Goal: Check status: Check status

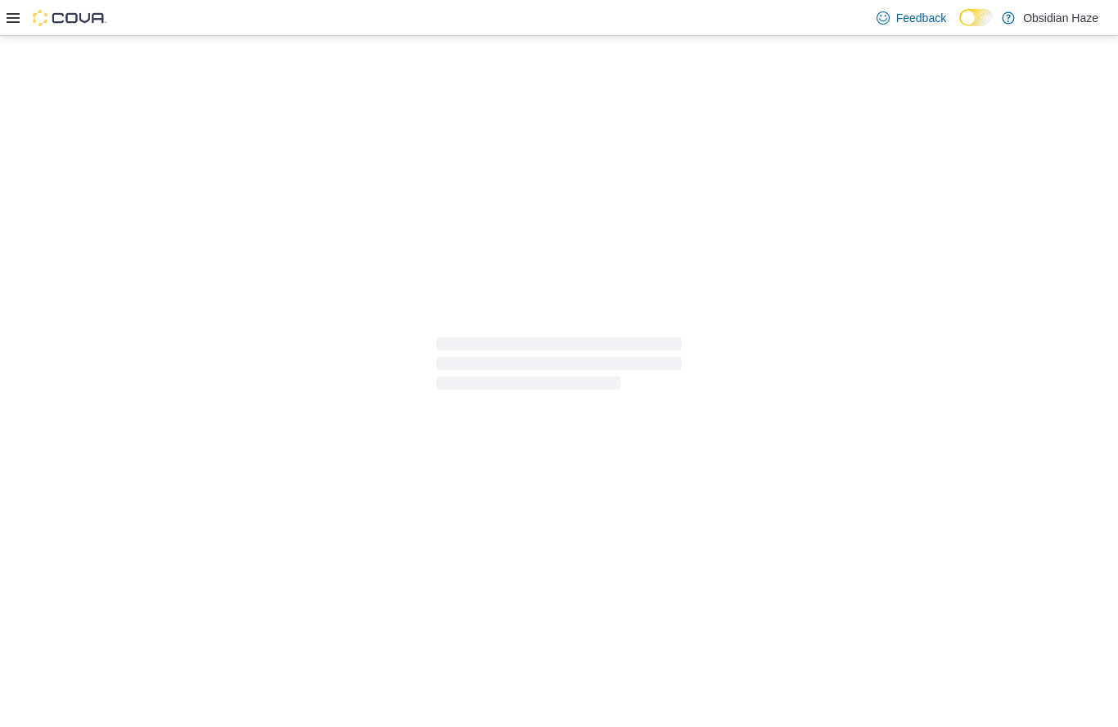
scroll to position [141, 446]
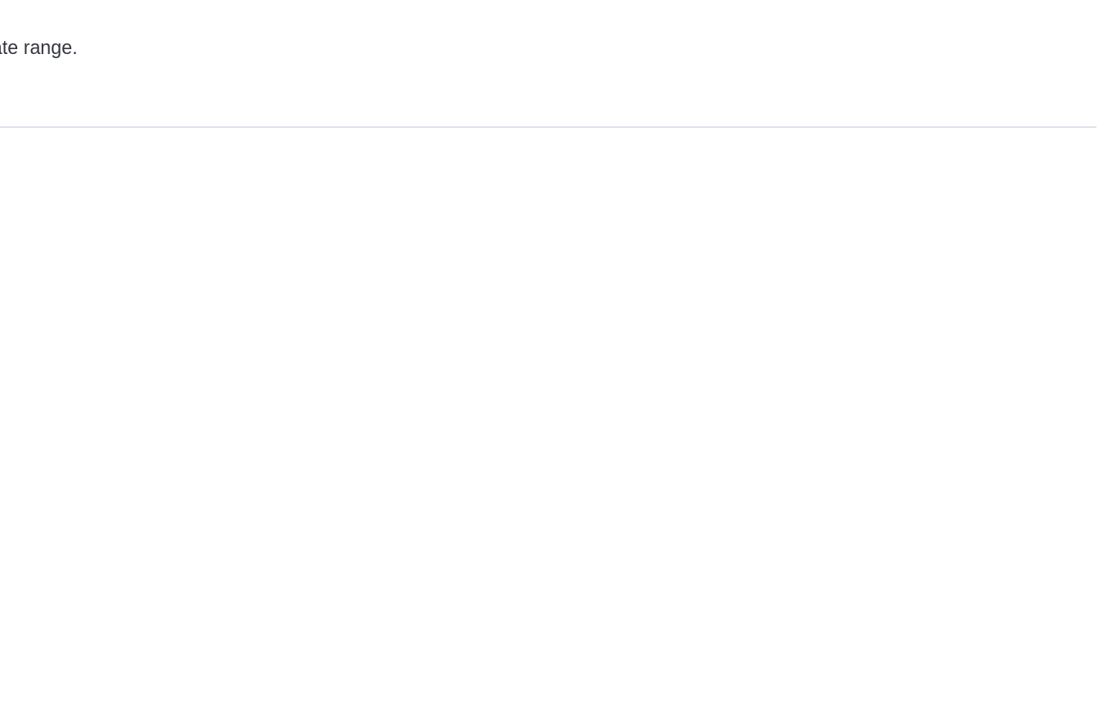
click at [586, 185] on div "Report Email Subscription" at bounding box center [679, 271] width 852 height 173
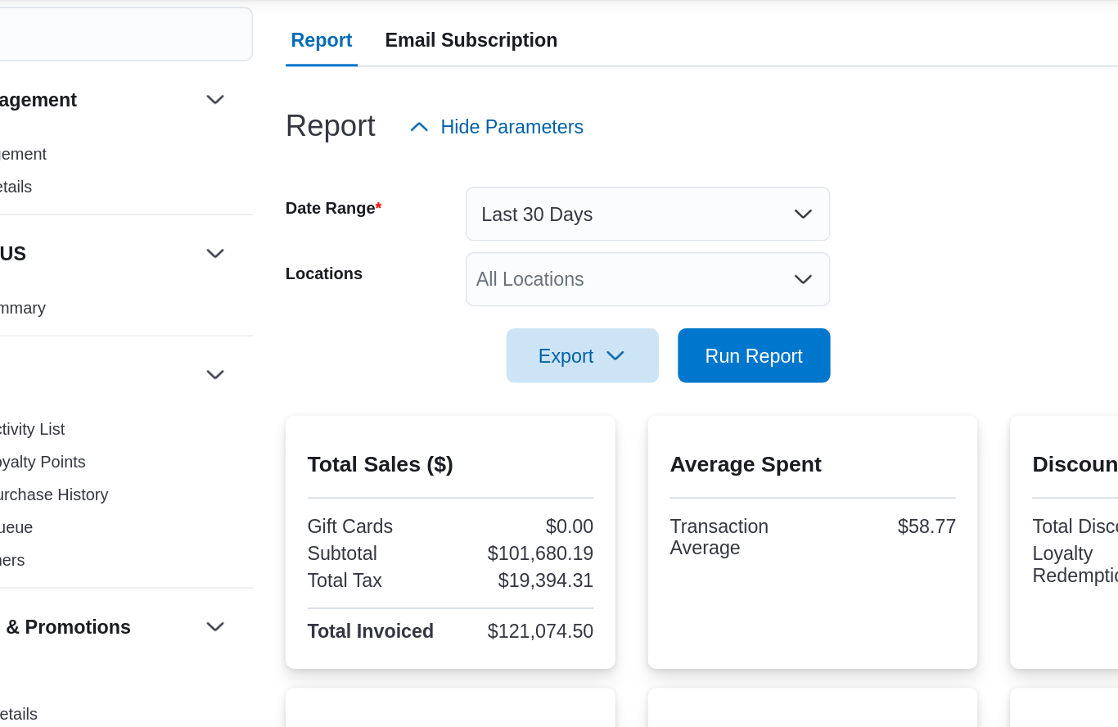
click at [381, 182] on button "Last 30 Days" at bounding box center [470, 165] width 219 height 33
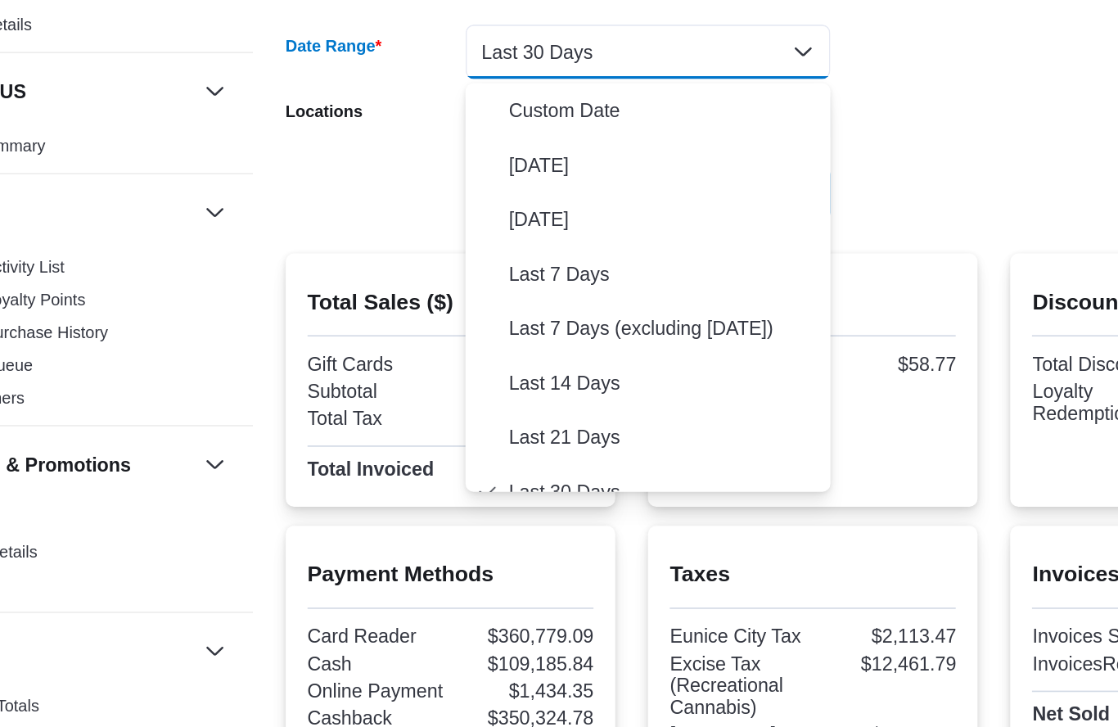
scroll to position [16, 0]
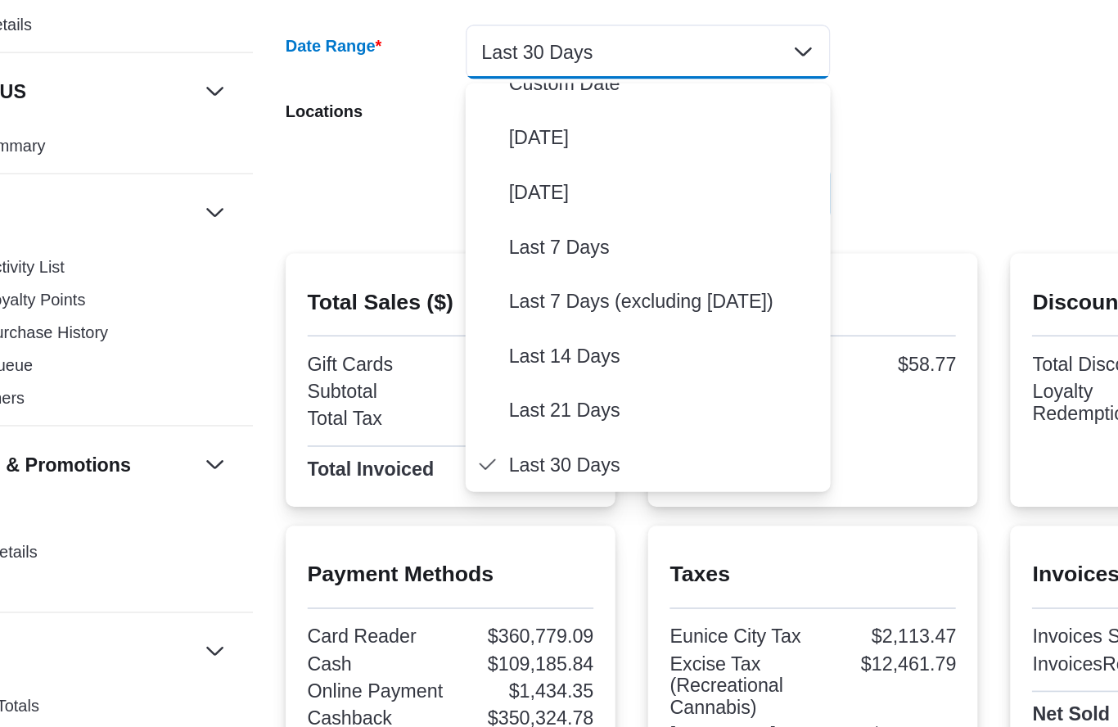
click at [387, 219] on span "[DATE]" at bounding box center [480, 217] width 187 height 20
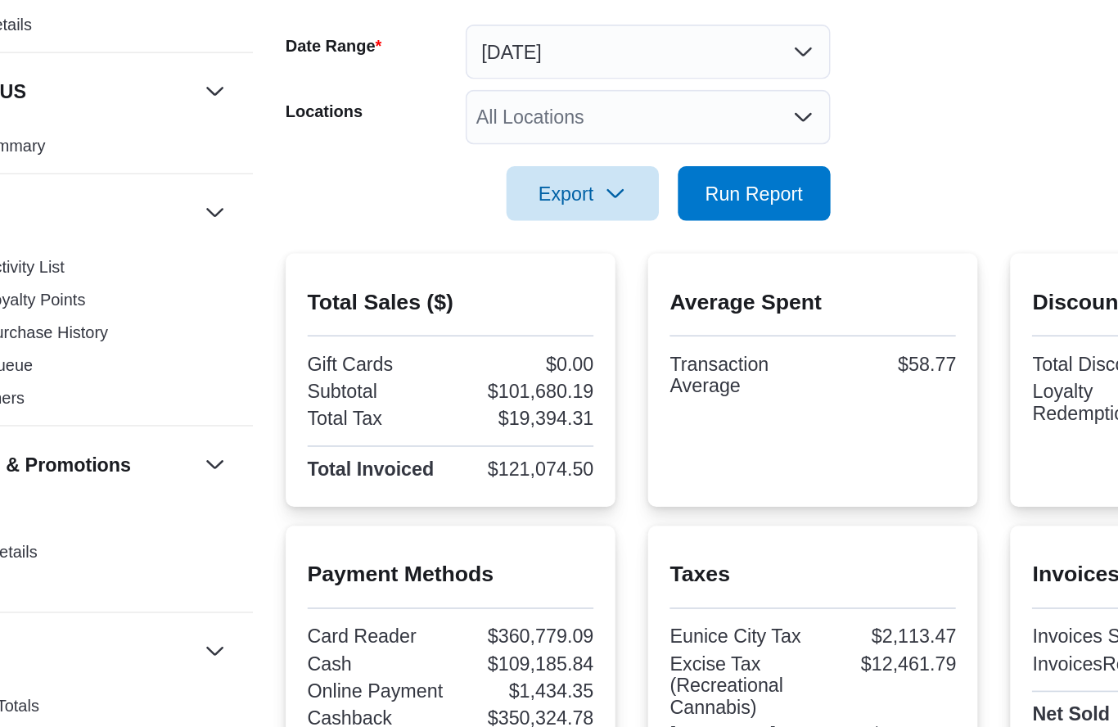
click at [505, 259] on span "Run Report" at bounding box center [534, 250] width 59 height 16
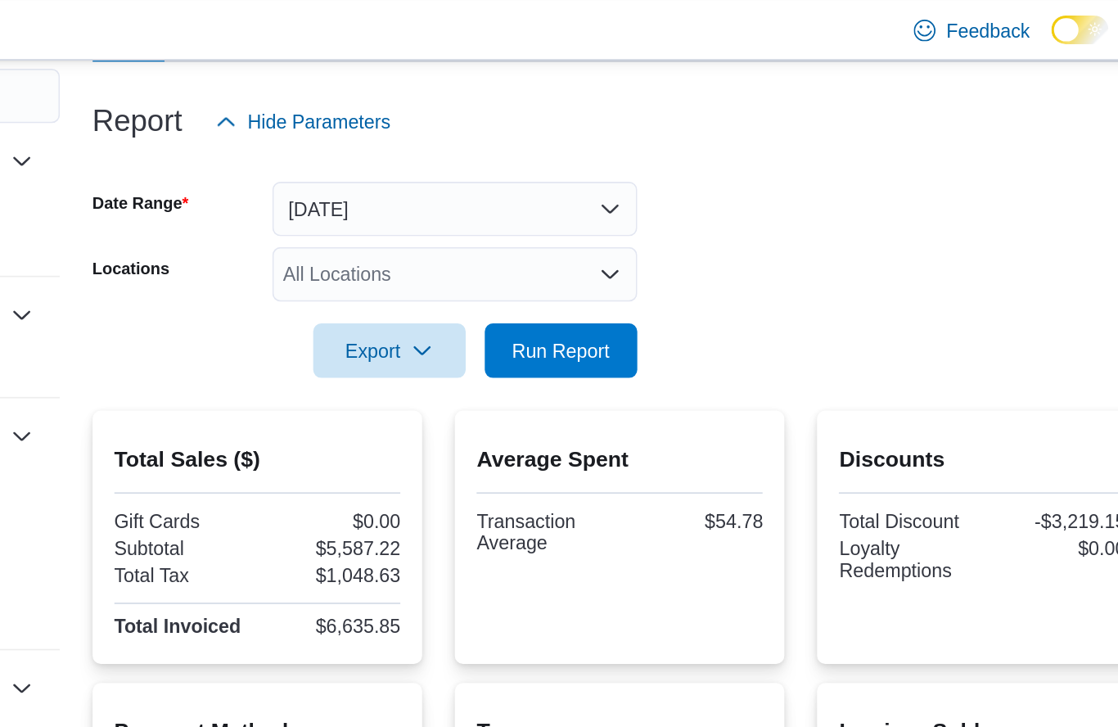
scroll to position [180, 0]
click at [361, 129] on button "[DATE]" at bounding box center [470, 126] width 219 height 33
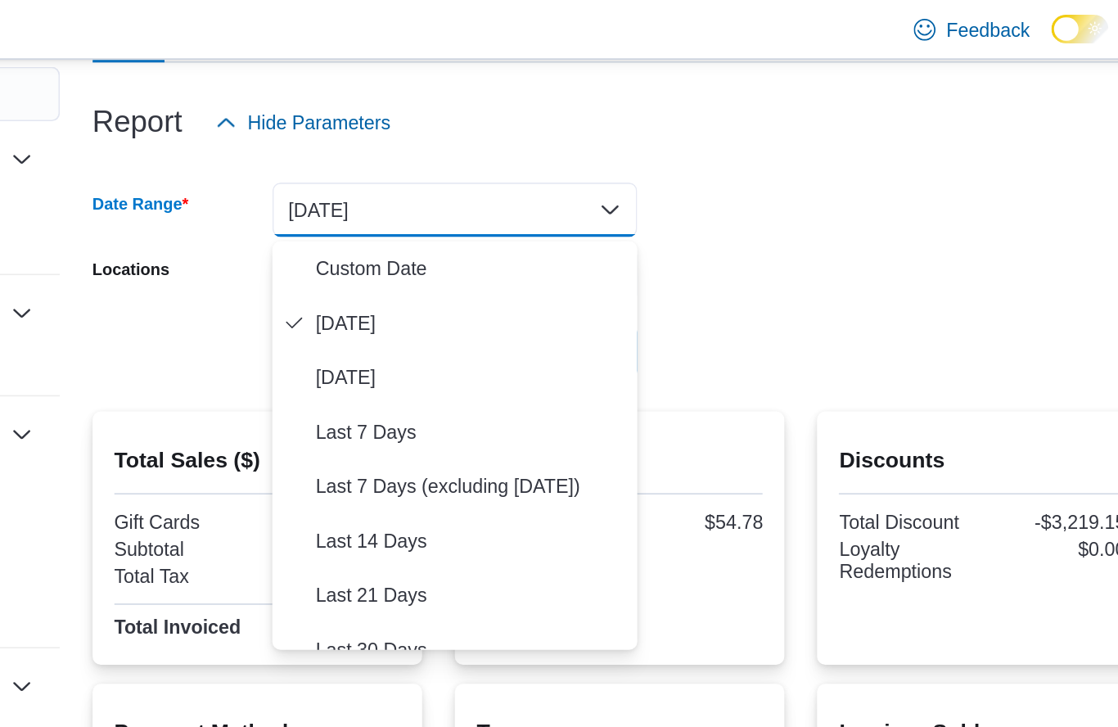
click at [387, 257] on span "Last 7 Days" at bounding box center [480, 260] width 187 height 20
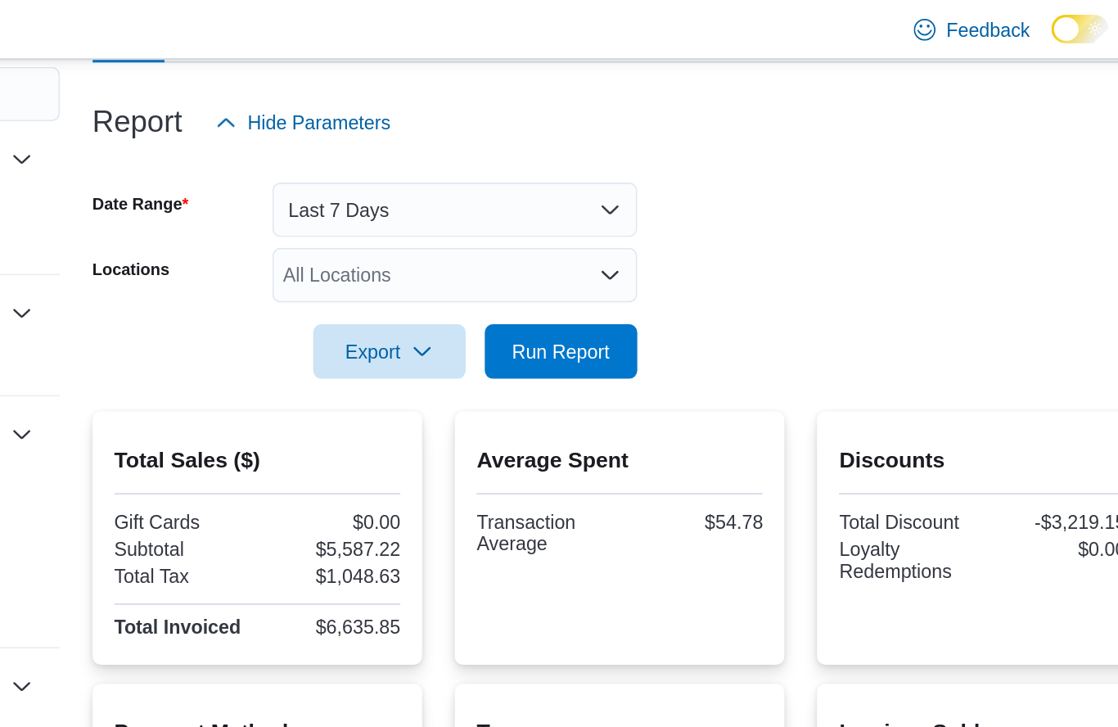
click at [505, 209] on span "Run Report" at bounding box center [534, 211] width 59 height 16
